Goal: Check status: Check status

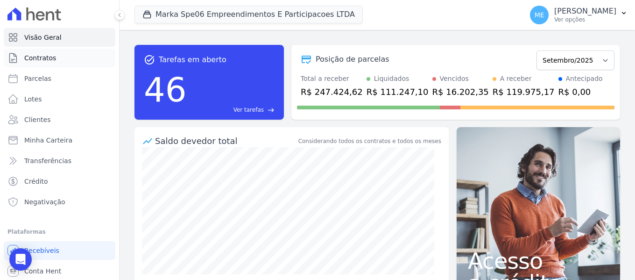
click at [33, 56] on span "Contratos" at bounding box center [40, 57] width 32 height 9
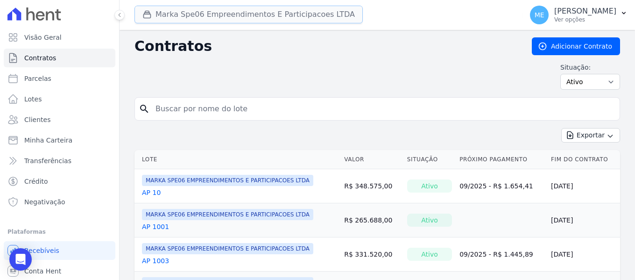
click at [171, 14] on button "Marka Spe06 Empreendimentos E Participacoes LTDA" at bounding box center [248, 15] width 228 height 18
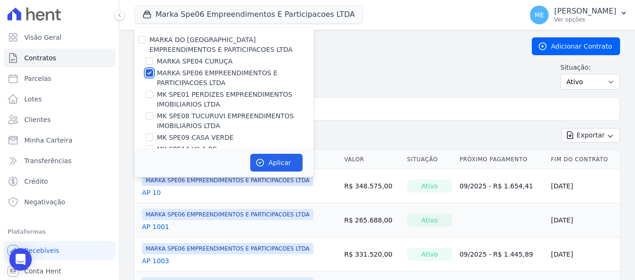
drag, startPoint x: 147, startPoint y: 73, endPoint x: 182, endPoint y: 97, distance: 42.7
click at [147, 74] on input "MARKA SPE06 EMPREENDIMENTOS E PARTICIPACOES LTDA" at bounding box center [149, 72] width 7 height 7
checkbox input "false"
click at [149, 137] on input "MK SPE09 CASA VERDE" at bounding box center [149, 136] width 7 height 7
checkbox input "true"
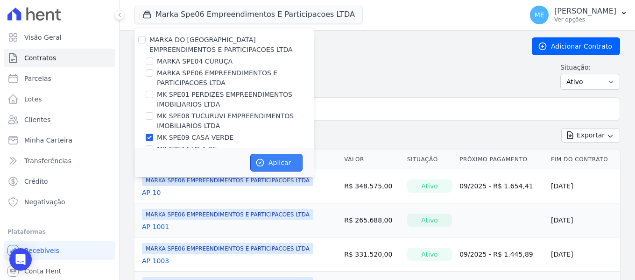
click at [279, 163] on button "Aplicar" at bounding box center [276, 163] width 52 height 18
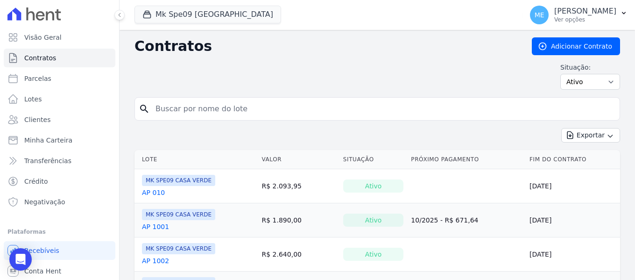
click at [427, 112] on input "search" at bounding box center [383, 108] width 466 height 19
type input "903"
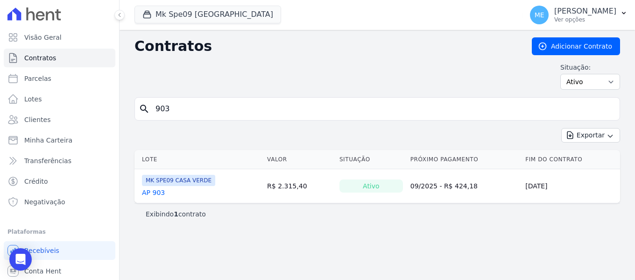
click at [154, 193] on link "AP 903" at bounding box center [153, 192] width 23 height 9
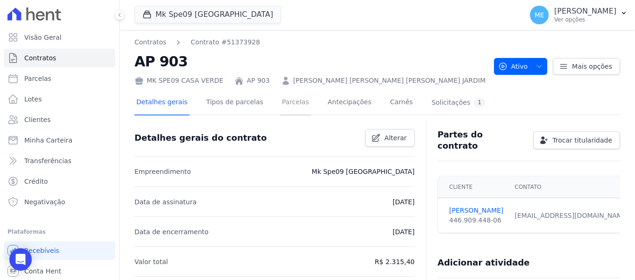
click at [292, 104] on link "Parcelas" at bounding box center [295, 103] width 31 height 25
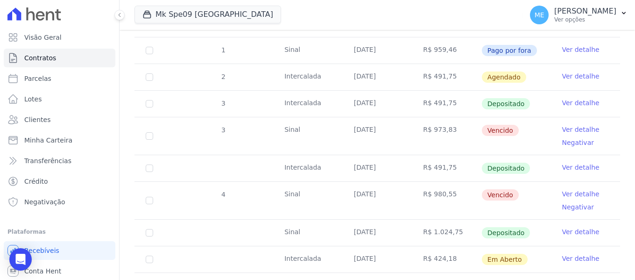
scroll to position [233, 0]
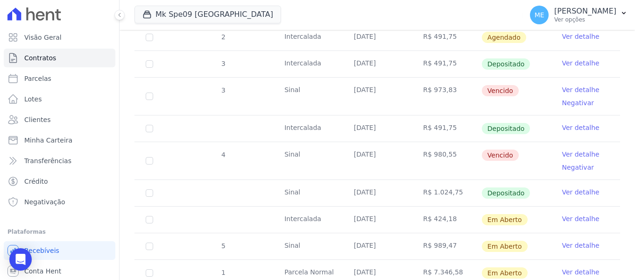
click at [569, 187] on link "Ver detalhe" at bounding box center [579, 191] width 37 height 9
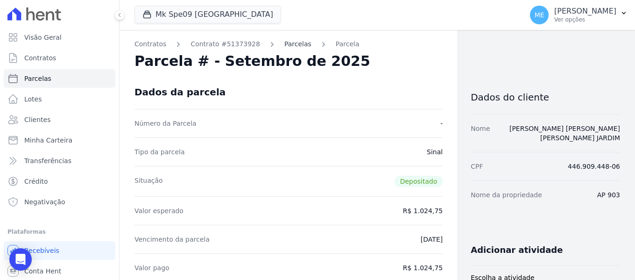
click at [286, 47] on link "Parcelas" at bounding box center [297, 44] width 27 height 10
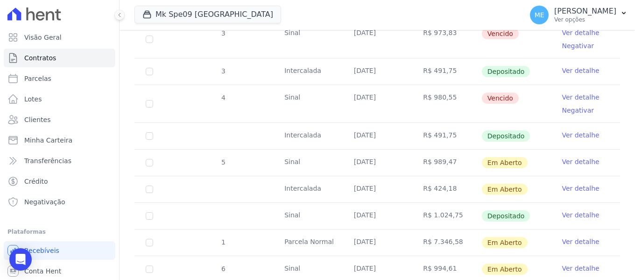
scroll to position [280, 0]
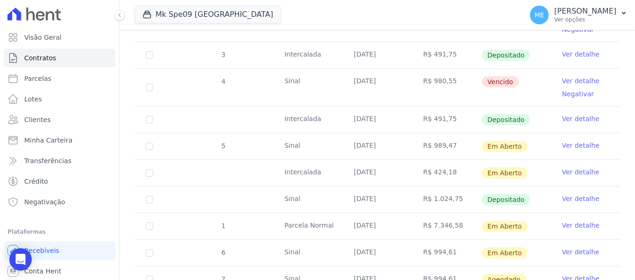
click at [565, 114] on link "Ver detalhe" at bounding box center [579, 118] width 37 height 9
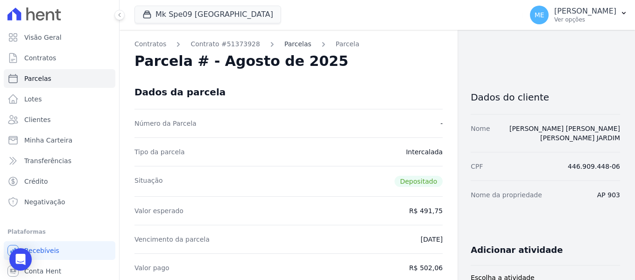
click at [284, 45] on link "Parcelas" at bounding box center [297, 44] width 27 height 10
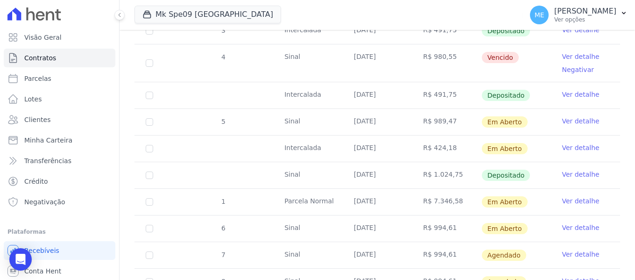
scroll to position [327, 0]
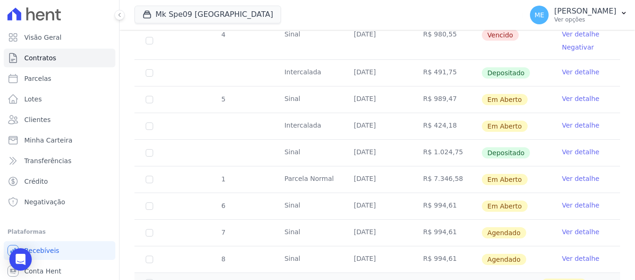
click at [563, 147] on link "Ver detalhe" at bounding box center [579, 151] width 37 height 9
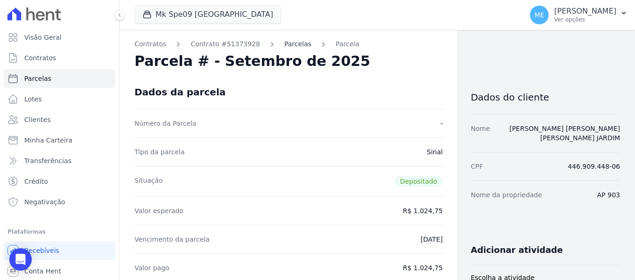
click at [284, 43] on link "Parcelas" at bounding box center [297, 44] width 27 height 10
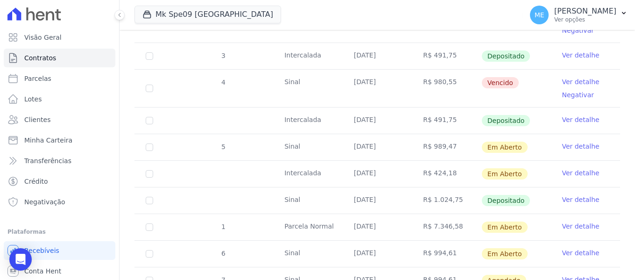
scroll to position [280, 0]
